Goal: Transaction & Acquisition: Purchase product/service

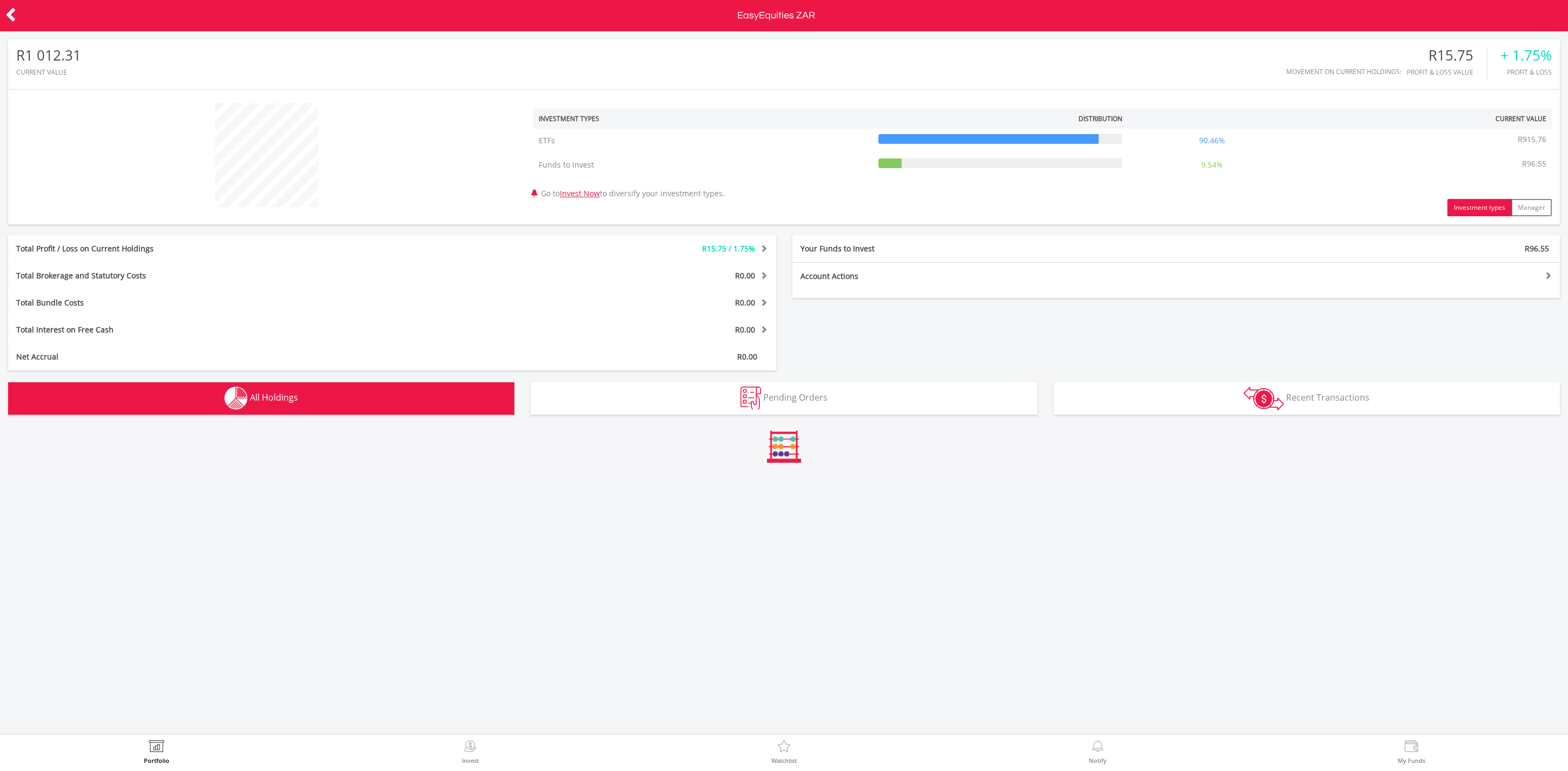
scroll to position [104, 517]
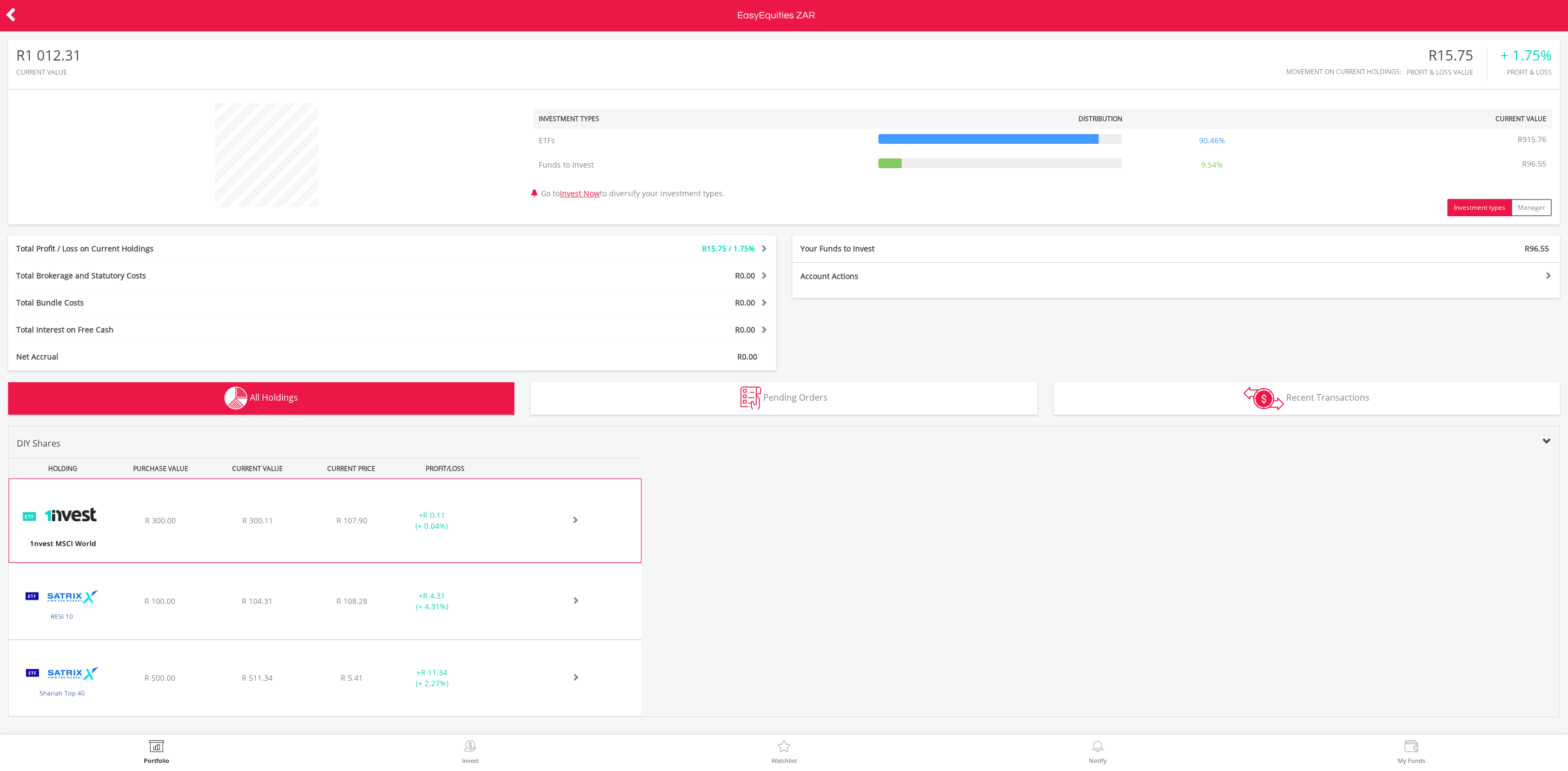
click at [108, 524] on img at bounding box center [62, 526] width 96 height 67
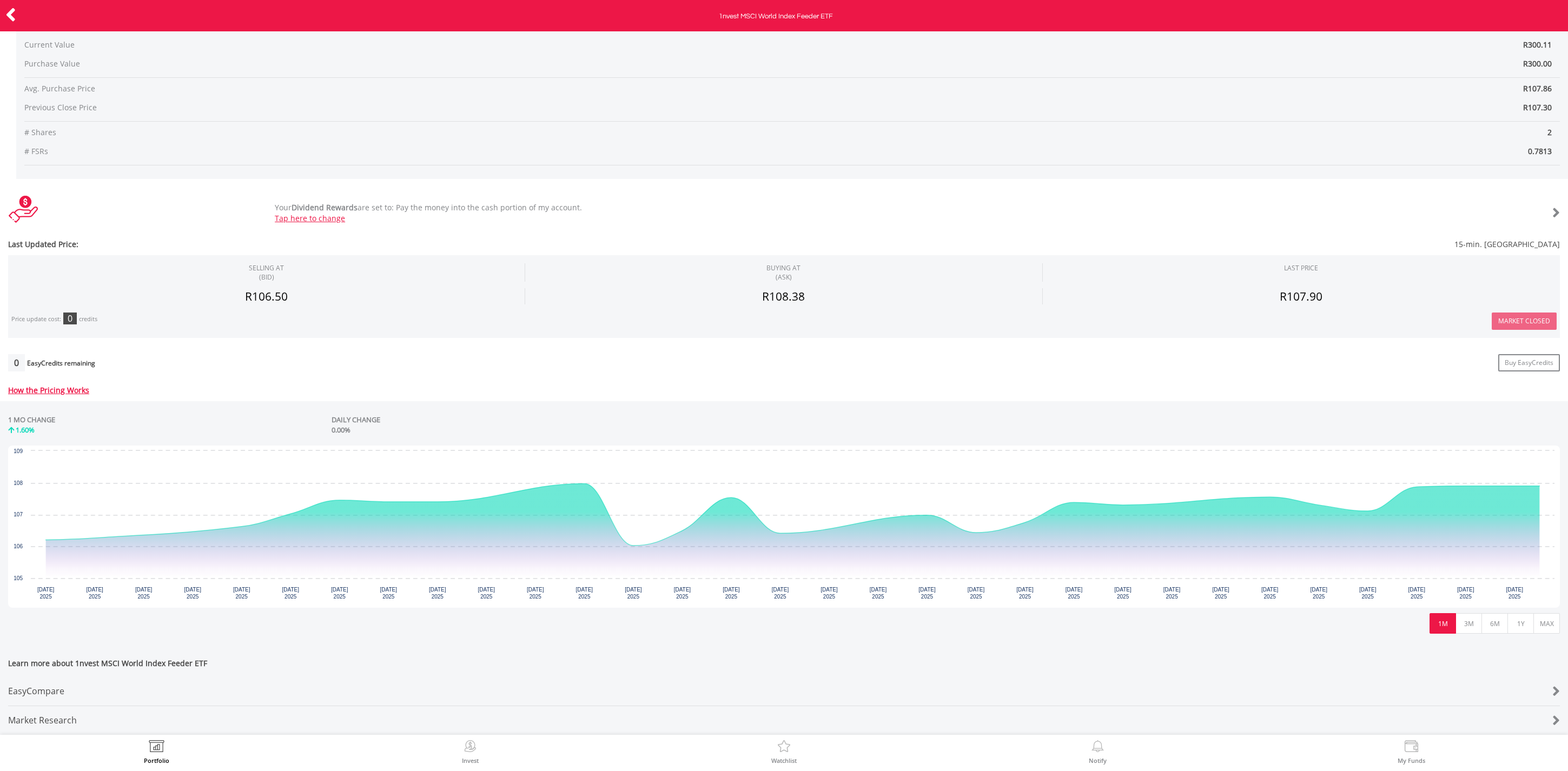
scroll to position [141, 0]
click at [46, 687] on div "EasyCompare" at bounding box center [719, 691] width 1423 height 29
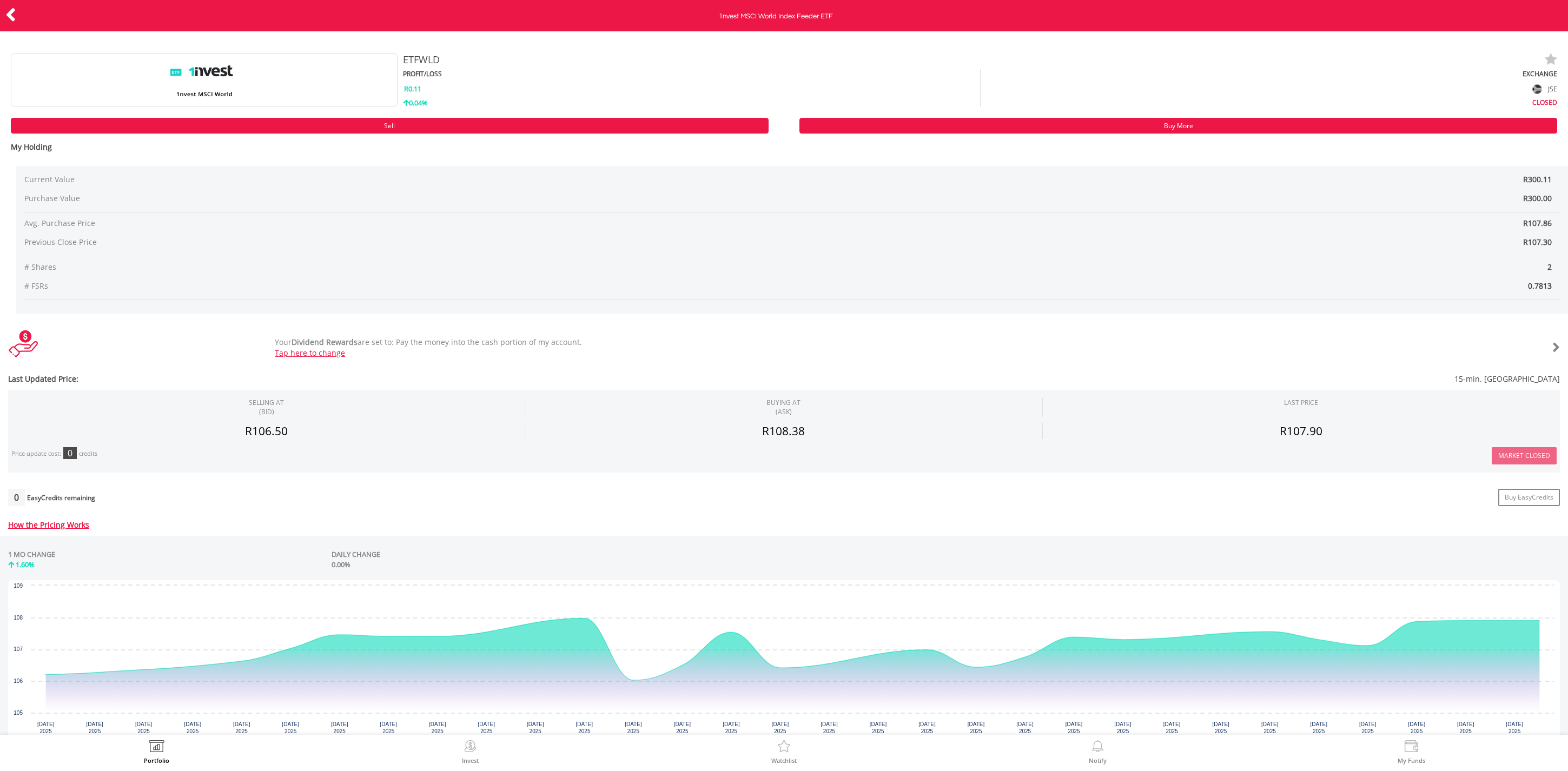
scroll to position [0, 0]
click at [11, 12] on icon at bounding box center [11, 15] width 11 height 21
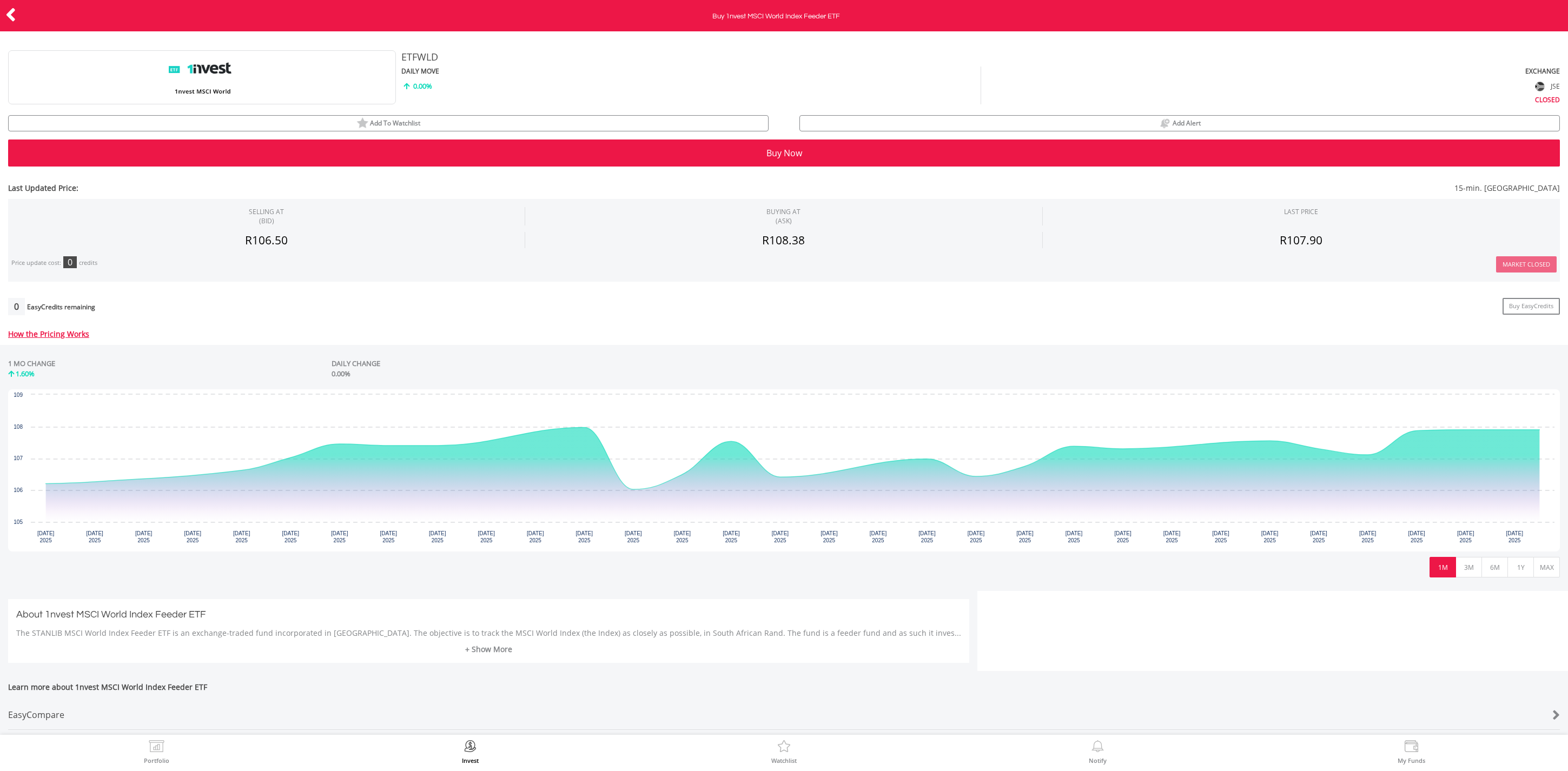
click at [690, 148] on button "Buy Now" at bounding box center [783, 153] width 1552 height 27
click at [13, 13] on icon at bounding box center [11, 15] width 11 height 21
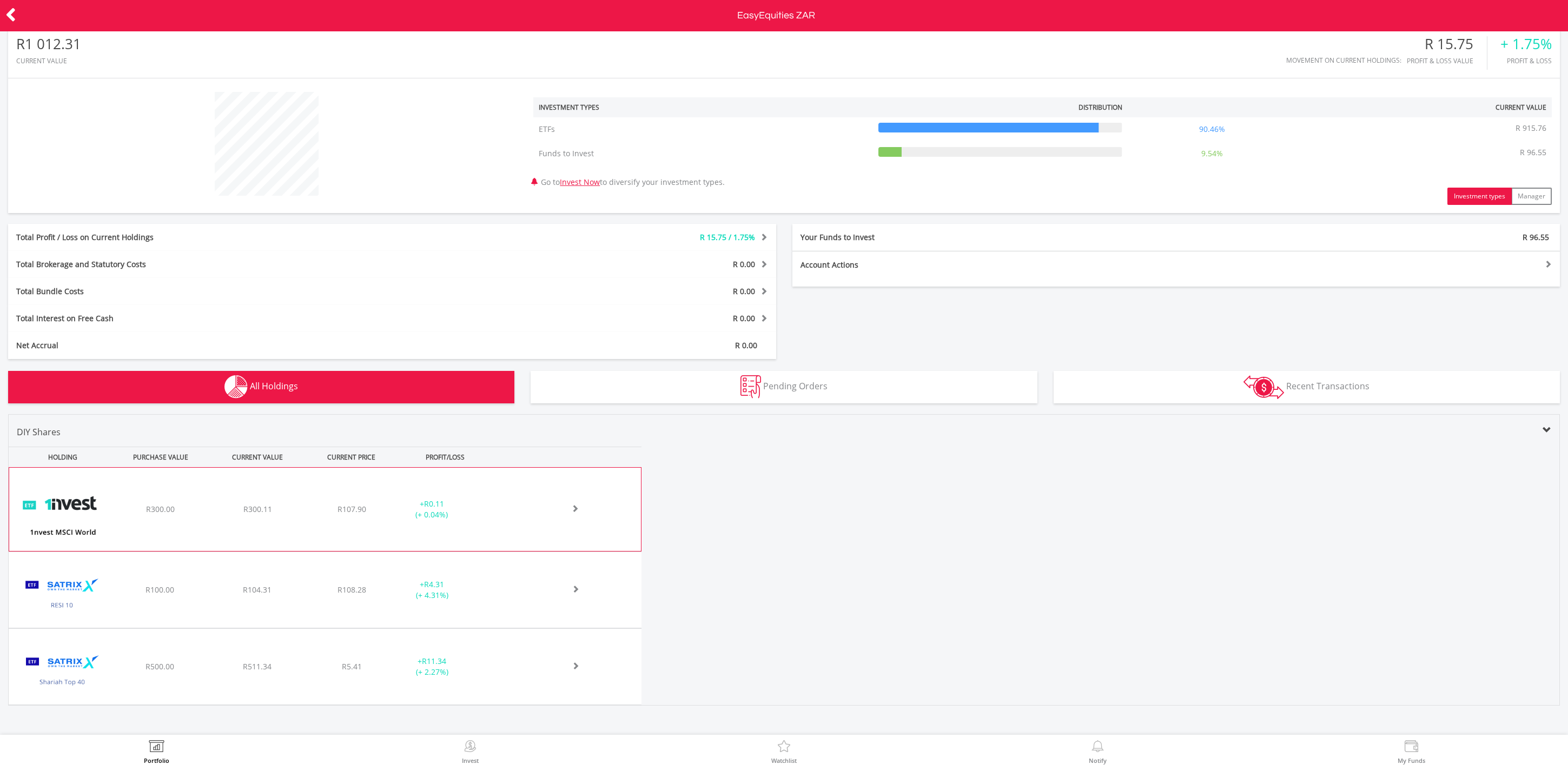
scroll to position [12, 0]
click at [1261, 391] on img "button" at bounding box center [1264, 387] width 41 height 24
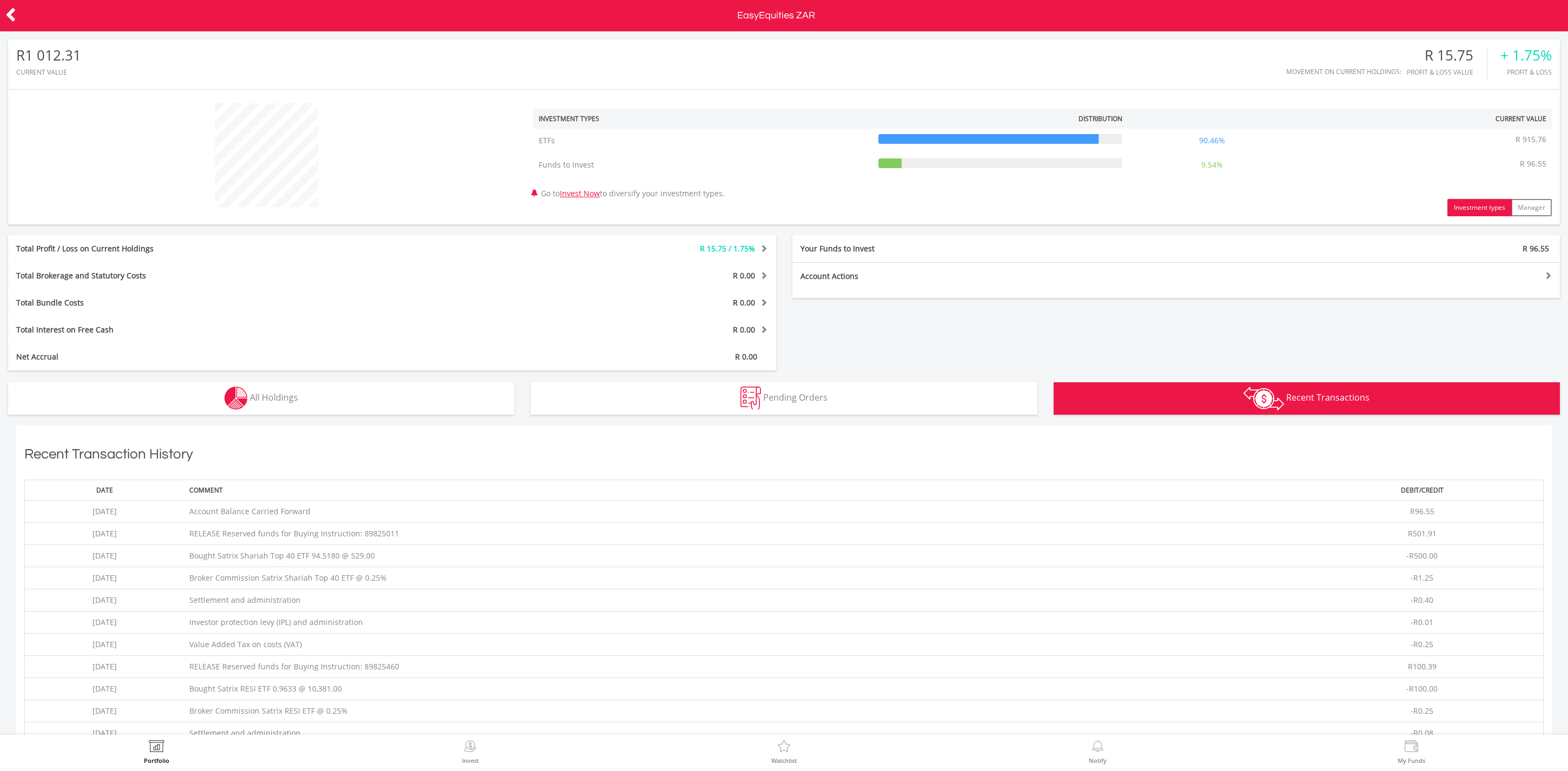
scroll to position [0, 0]
click at [10, 13] on icon at bounding box center [11, 15] width 11 height 21
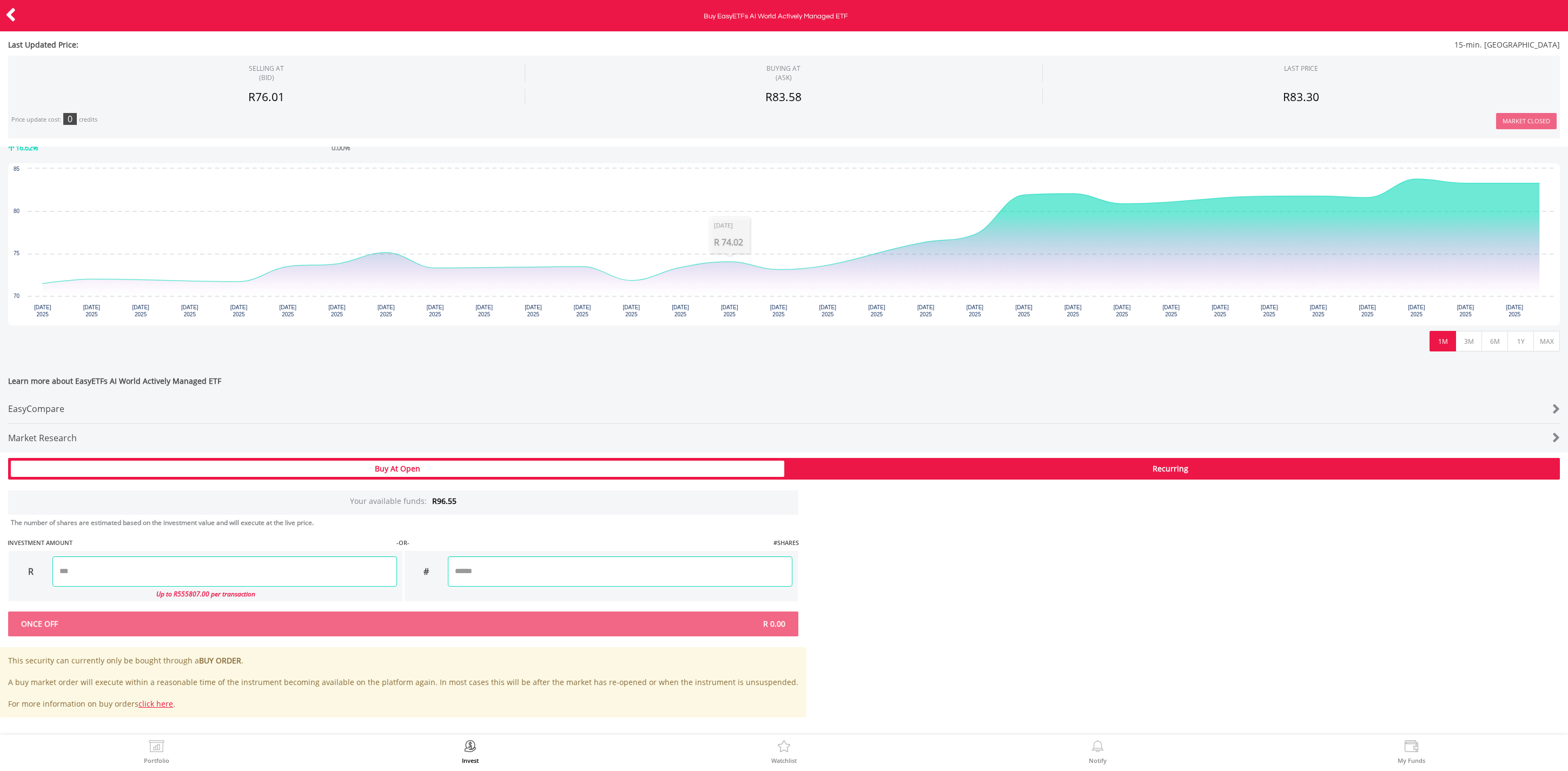
scroll to position [226, 0]
click at [320, 562] on input "number" at bounding box center [225, 572] width 345 height 30
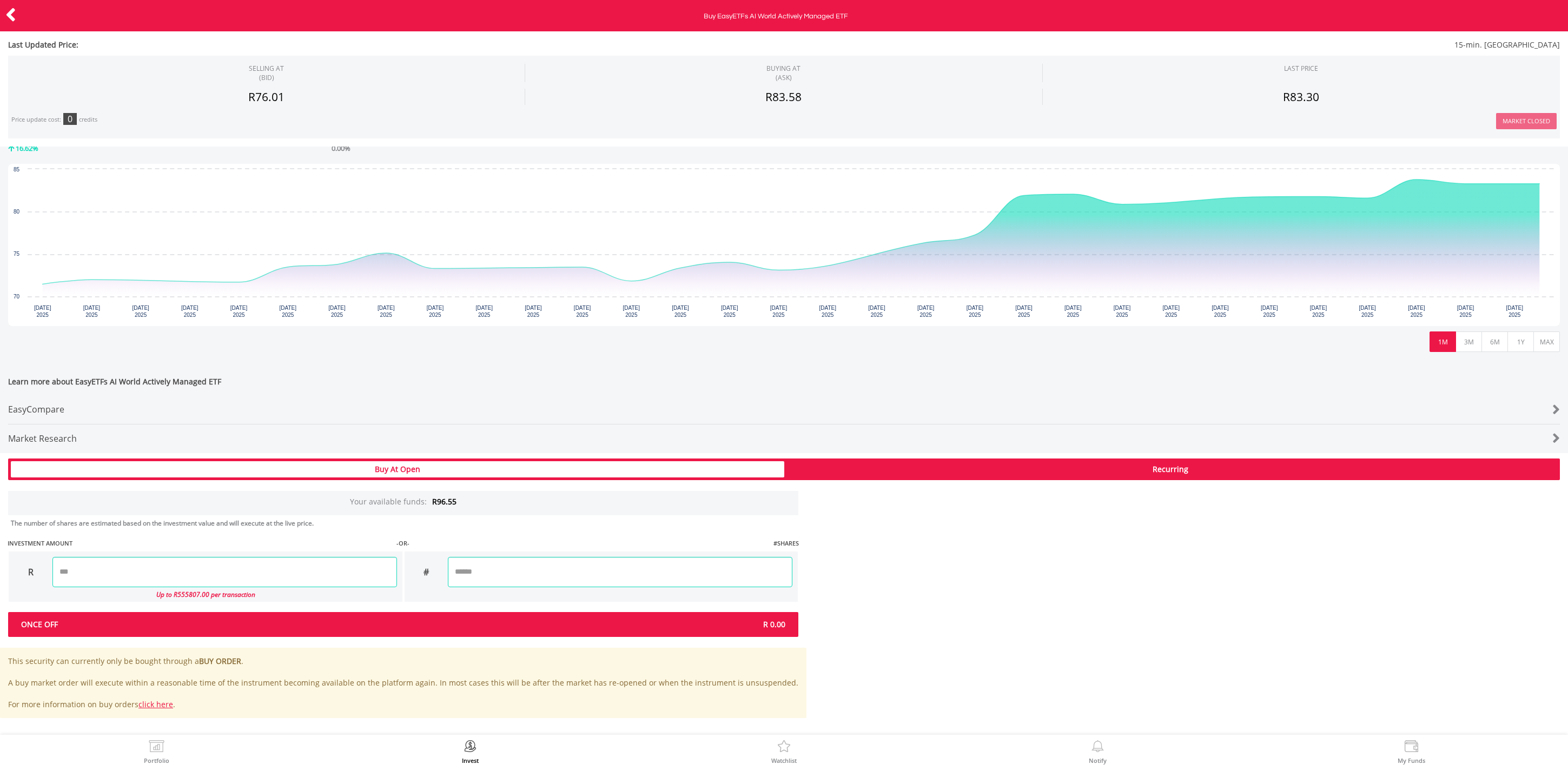
type input "*****"
type input "******"
click at [466, 616] on div "Last Updated Price: 15-min. [GEOGRAPHIC_DATA] SELLING AT (BID) BUYING AT (ASK) …" at bounding box center [784, 391] width 1568 height 654
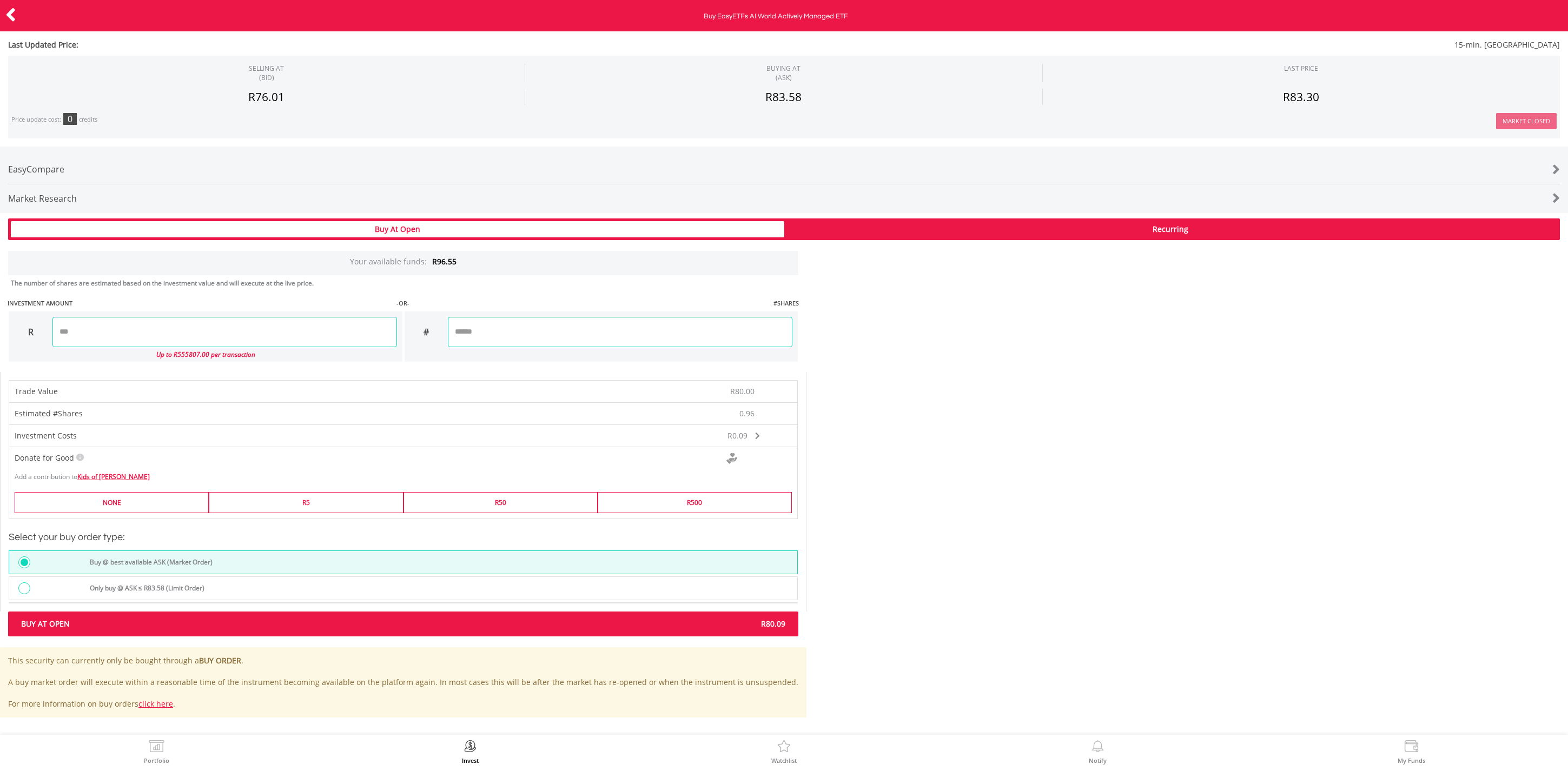
scroll to position [465, 0]
click at [392, 615] on div "Buy At Open R80.09" at bounding box center [403, 624] width 790 height 25
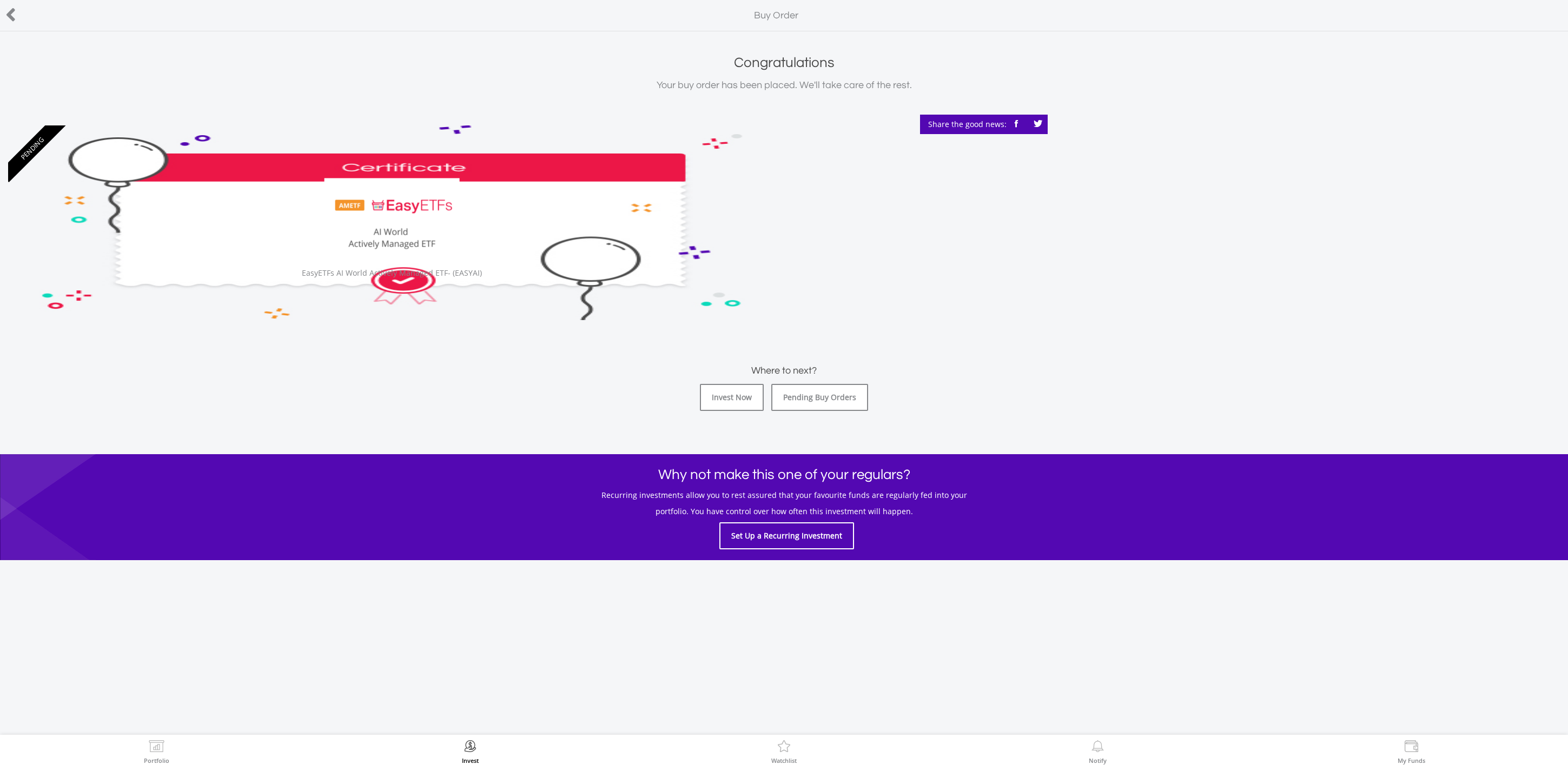
click at [9, 13] on icon at bounding box center [11, 15] width 11 height 21
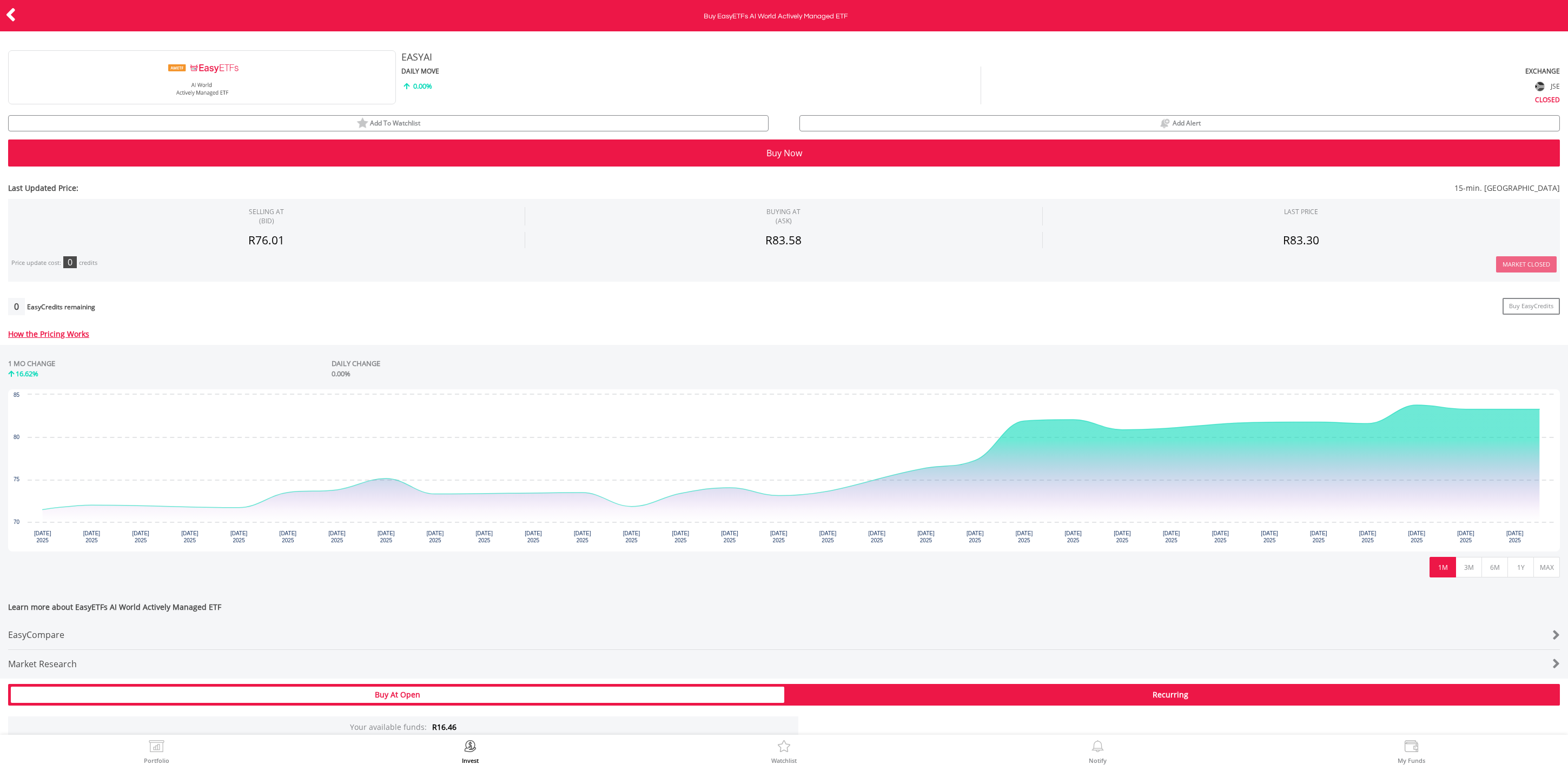
click at [12, 14] on icon at bounding box center [11, 15] width 11 height 21
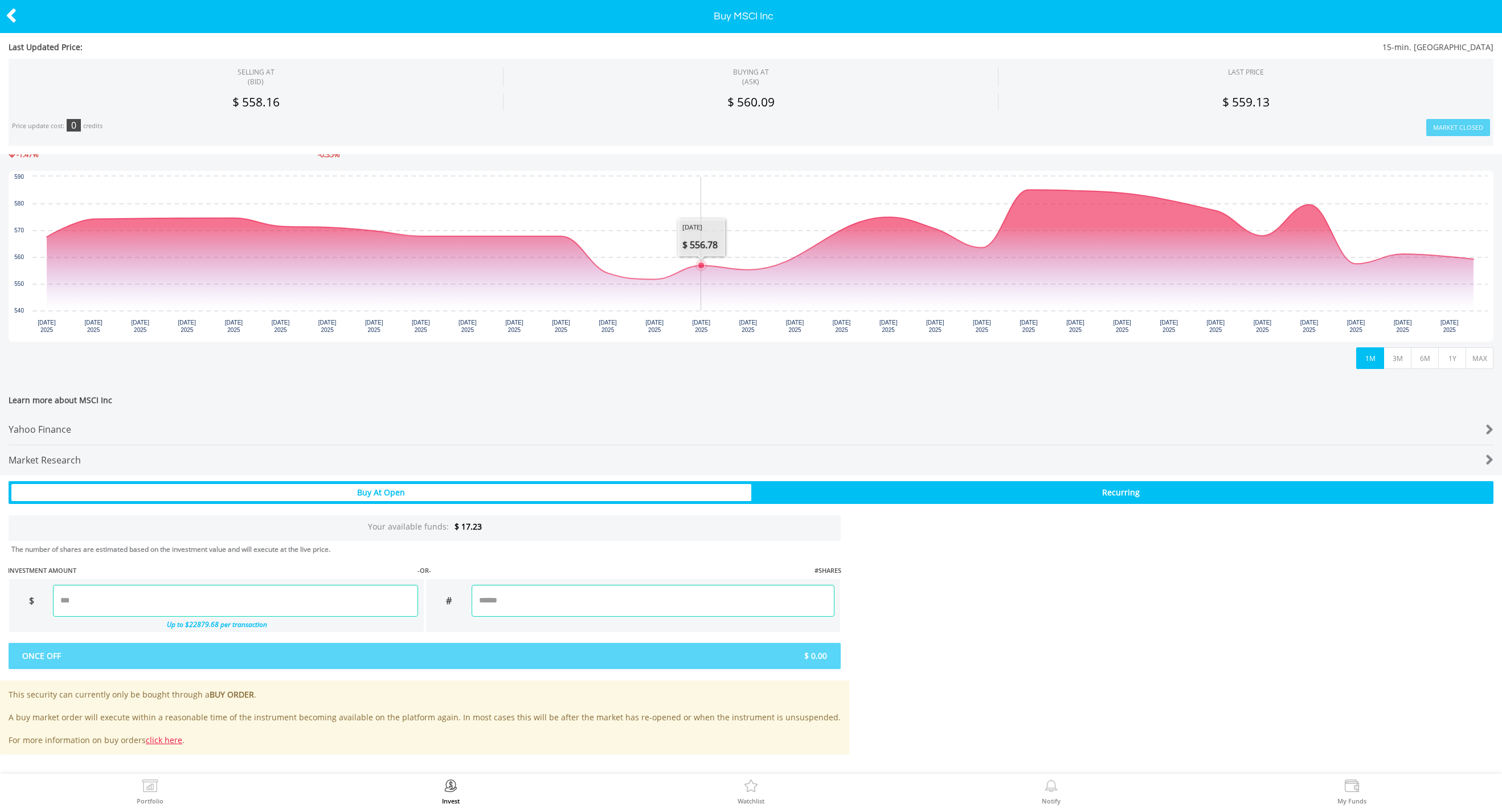
scroll to position [238, 0]
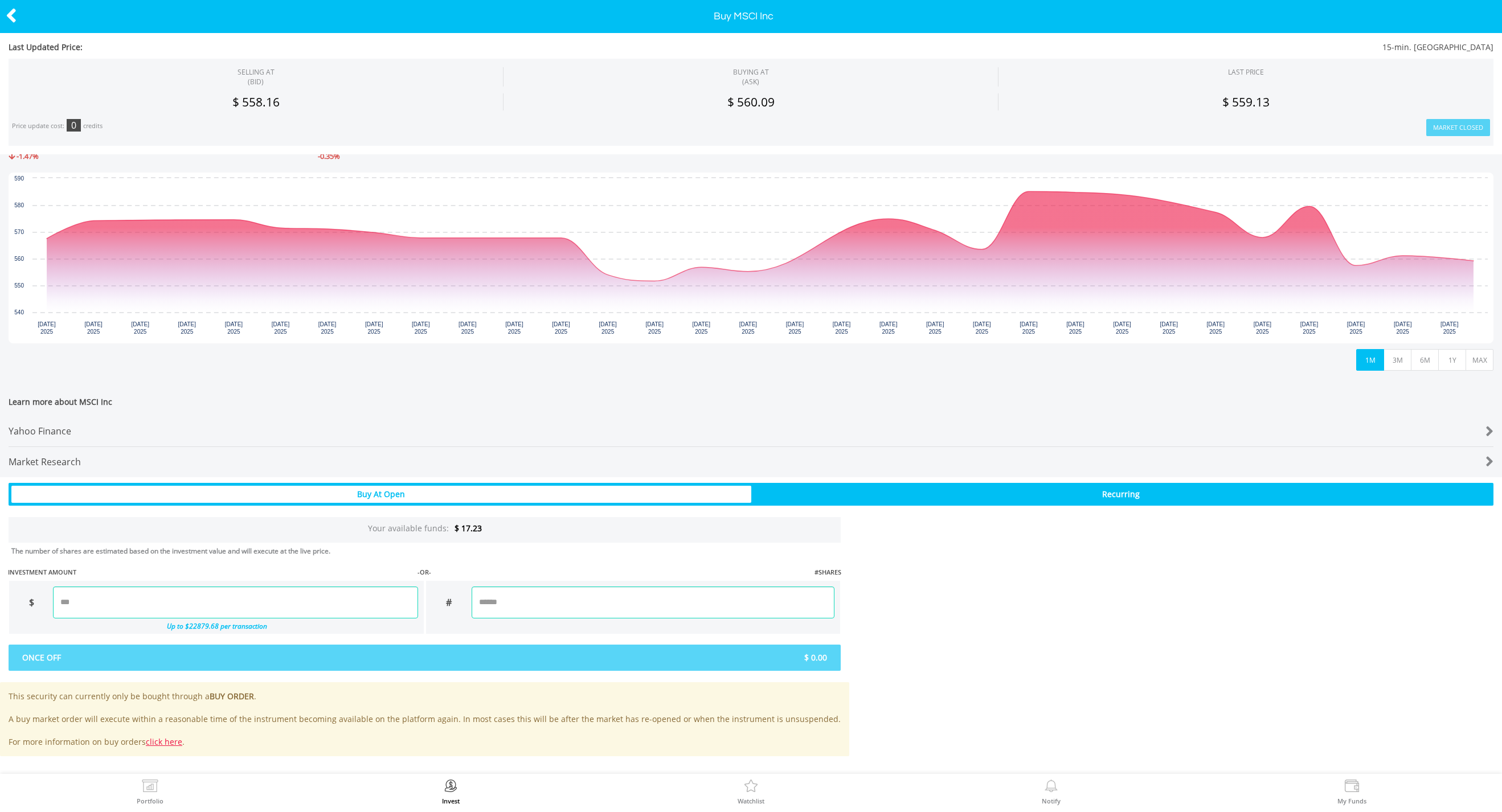
click at [309, 598] on input "number" at bounding box center [235, 602] width 365 height 32
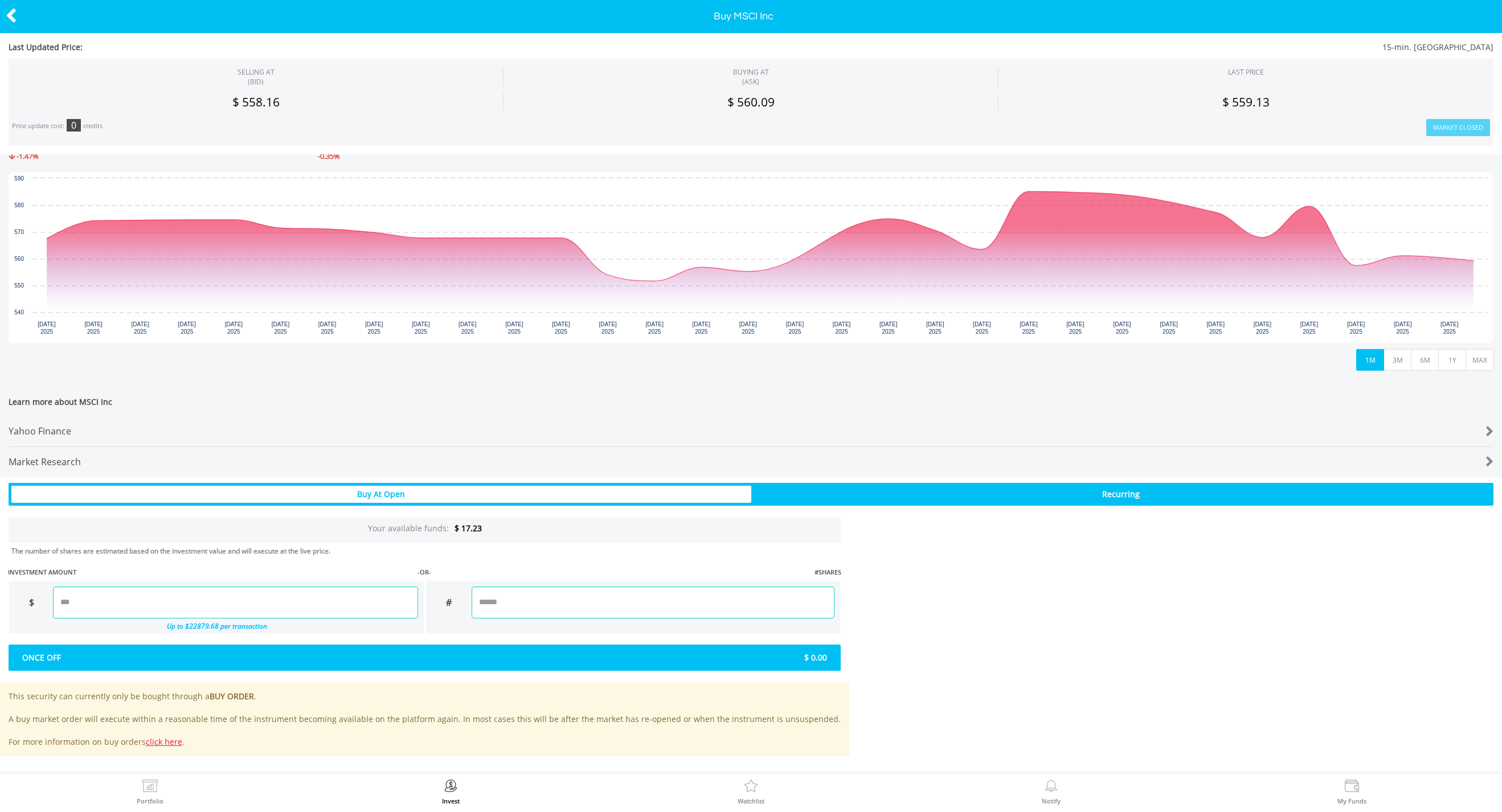
type input "****"
type input "******"
click at [487, 604] on div "Last Updated Price: 15-min. [GEOGRAPHIC_DATA] SELLING AT (BID) BUYING AT (ASK) …" at bounding box center [751, 412] width 1502 height 688
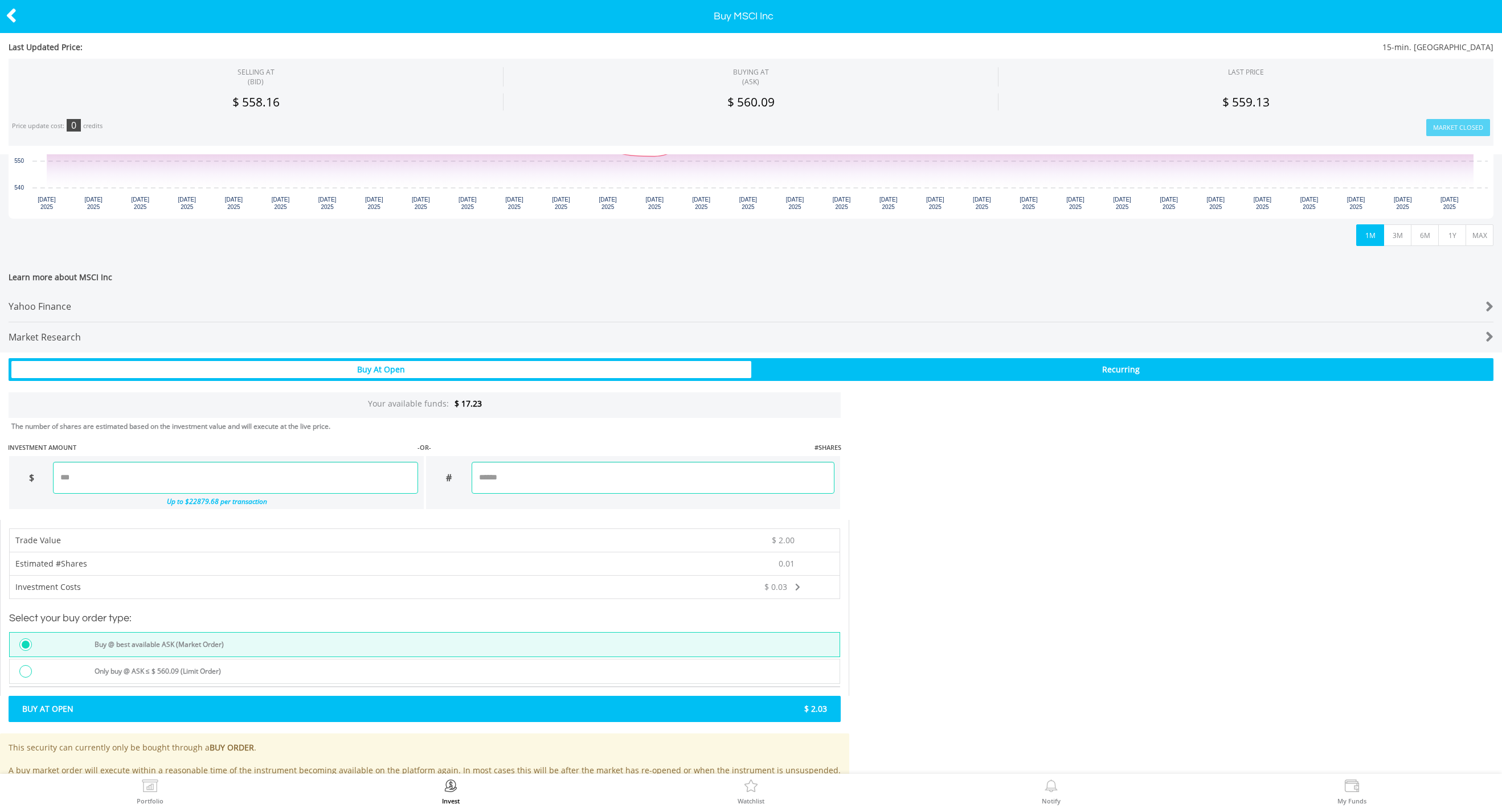
scroll to position [363, 0]
click at [371, 704] on span "Buy At Open" at bounding box center [219, 709] width 412 height 12
